Goal: Check status: Check status

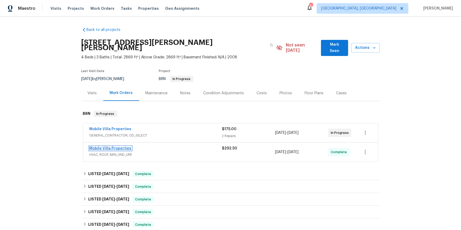
click at [123, 150] on link "Mobile Villa Properties" at bounding box center [111, 149] width 42 height 4
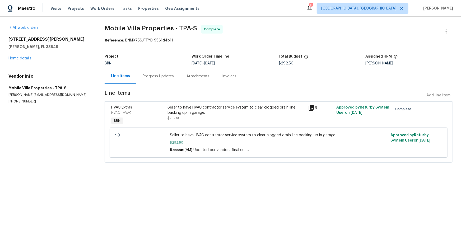
click at [163, 79] on div "Progress Updates" at bounding box center [158, 76] width 31 height 5
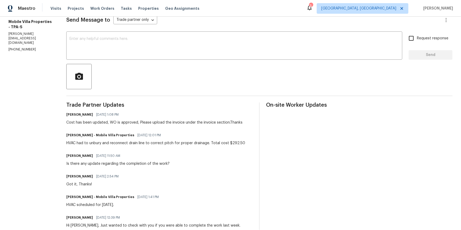
scroll to position [76, 0]
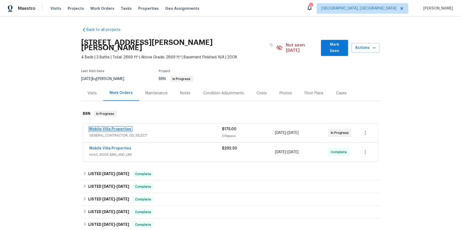
click at [121, 131] on link "Mobile Villa Properties" at bounding box center [111, 129] width 42 height 4
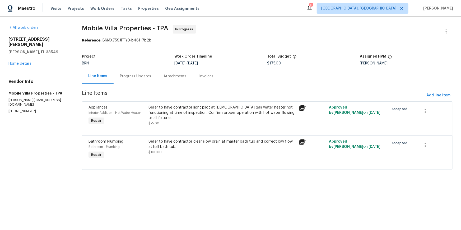
drag, startPoint x: 127, startPoint y: 80, endPoint x: 138, endPoint y: 87, distance: 12.9
click at [127, 81] on div "Progress Updates" at bounding box center [136, 76] width 44 height 16
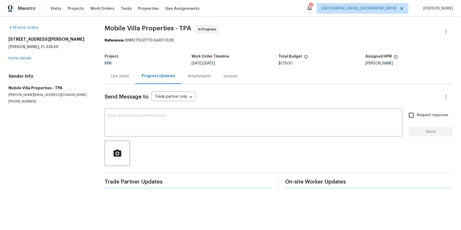
drag, startPoint x: 138, startPoint y: 87, endPoint x: 140, endPoint y: 90, distance: 3.6
click at [135, 84] on div "Line Items" at bounding box center [120, 76] width 31 height 16
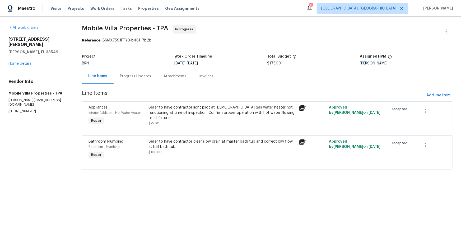
click at [129, 79] on div "Progress Updates" at bounding box center [135, 76] width 31 height 5
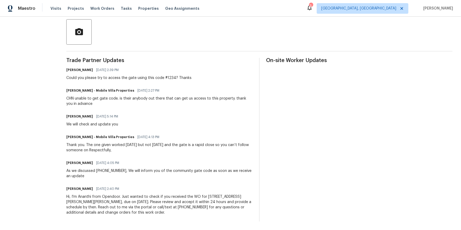
scroll to position [167, 0]
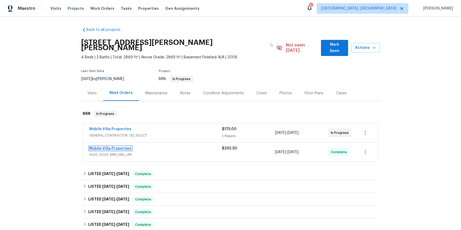
click at [126, 150] on link "Mobile Villa Properties" at bounding box center [111, 149] width 42 height 4
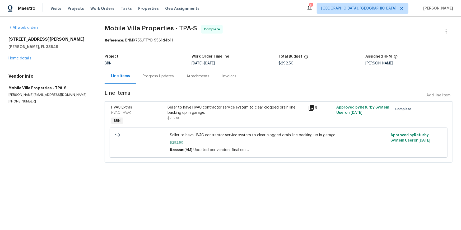
click at [312, 111] on icon at bounding box center [311, 107] width 5 height 5
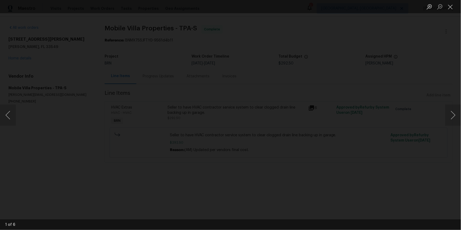
click at [438, 115] on div "Lightbox" at bounding box center [230, 115] width 461 height 230
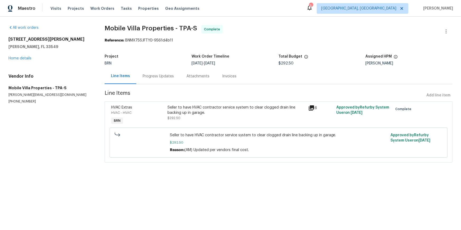
click at [313, 111] on icon at bounding box center [311, 107] width 5 height 5
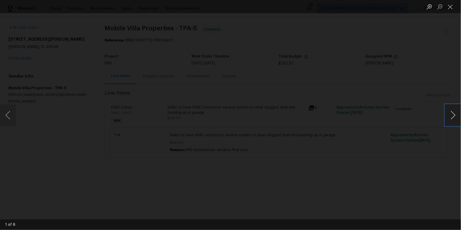
click at [452, 112] on button "Next image" at bounding box center [453, 115] width 16 height 21
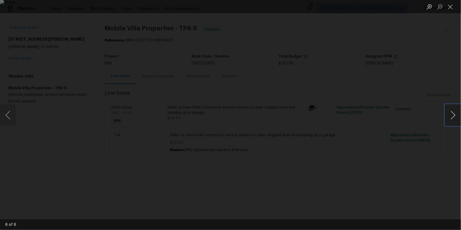
click at [452, 112] on button "Next image" at bounding box center [453, 115] width 16 height 21
click at [450, 5] on button "Close lightbox" at bounding box center [450, 6] width 11 height 9
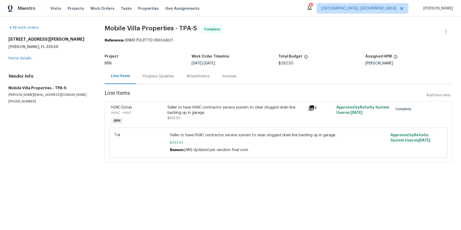
click at [166, 79] on div "Progress Updates" at bounding box center [158, 76] width 31 height 5
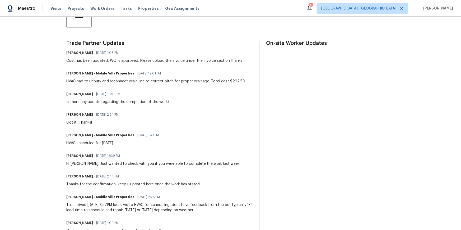
scroll to position [139, 0]
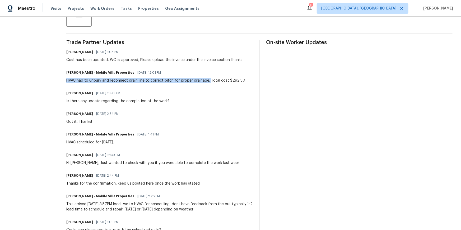
drag, startPoint x: 71, startPoint y: 113, endPoint x: 214, endPoint y: 111, distance: 142.9
click at [214, 111] on div "All work orders 2513 Andrea Lynn Dr Lutz, FL 33549 Home details Vendor Info Mob…" at bounding box center [230, 80] width 461 height 407
copy div "HVAC had to unbury and reconnect drain line to correct pitch for proper drainag…"
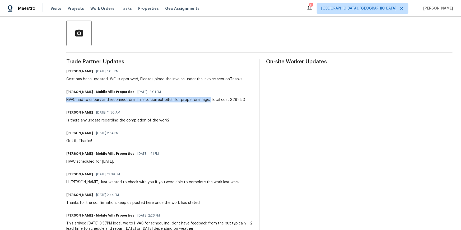
scroll to position [121, 0]
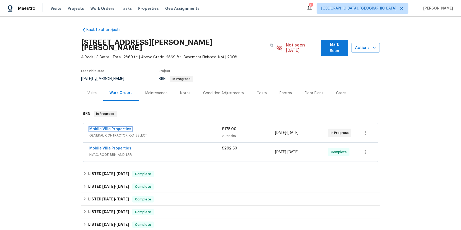
click at [117, 131] on link "Mobile Villa Properties" at bounding box center [111, 129] width 42 height 4
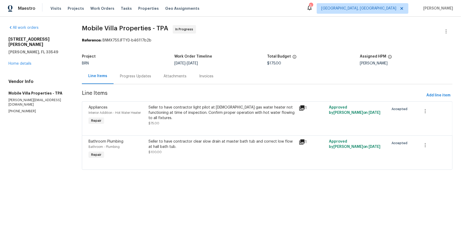
click at [134, 79] on div "Progress Updates" at bounding box center [135, 76] width 31 height 5
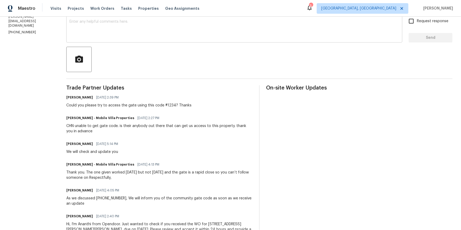
scroll to position [78, 0]
